Goal: Information Seeking & Learning: Find specific fact

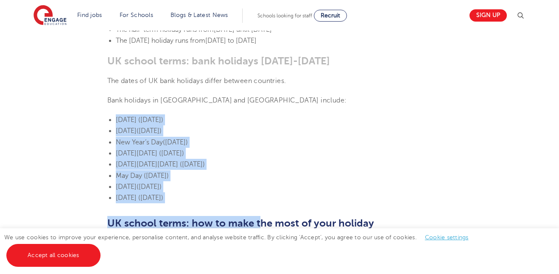
scroll to position [477, 0]
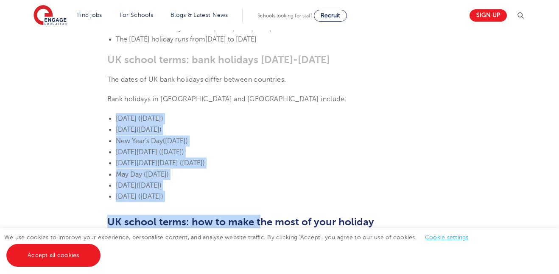
drag, startPoint x: 106, startPoint y: 165, endPoint x: 277, endPoint y: 185, distance: 172.0
click at [277, 185] on section "[DATE] UK school terms: When does school start & how long does it last? In the …" at bounding box center [279, 229] width 514 height 945
copy ul "[DATE] ([DATE]) [DATE] ([DATE]) New Year’s Day ([DATE]) [DATE][DATE] ([DATE]) […"
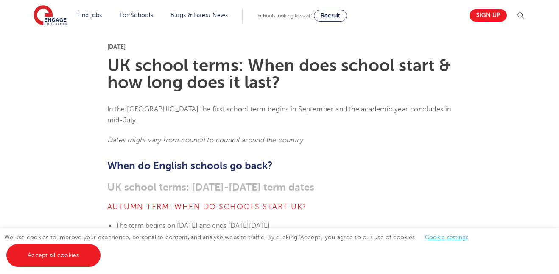
scroll to position [214, 0]
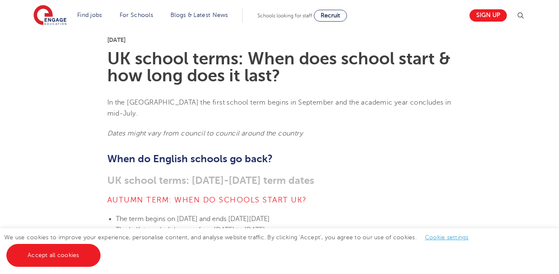
drag, startPoint x: 178, startPoint y: 208, endPoint x: 338, endPoint y: 208, distance: 160.3
click at [338, 214] on li "The term begins [DATE][DATE] and ends [DATE][DATE]" at bounding box center [284, 219] width 336 height 11
click at [174, 215] on span "The term begins on" at bounding box center [145, 219] width 59 height 8
drag, startPoint x: 182, startPoint y: 208, endPoint x: 251, endPoint y: 210, distance: 69.6
click at [251, 215] on span "[DATE] and ends [DATE][DATE]" at bounding box center [223, 219] width 93 height 8
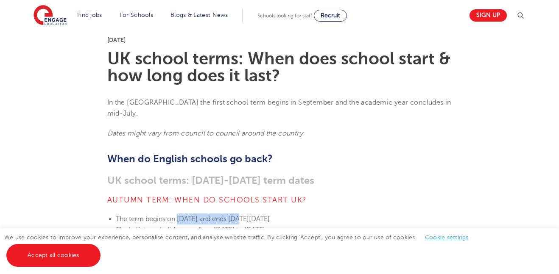
copy span "[DATE] 2nd Septembe"
click at [251, 215] on span "[DATE] and ends [DATE][DATE]" at bounding box center [223, 219] width 93 height 8
